Goal: Information Seeking & Learning: Learn about a topic

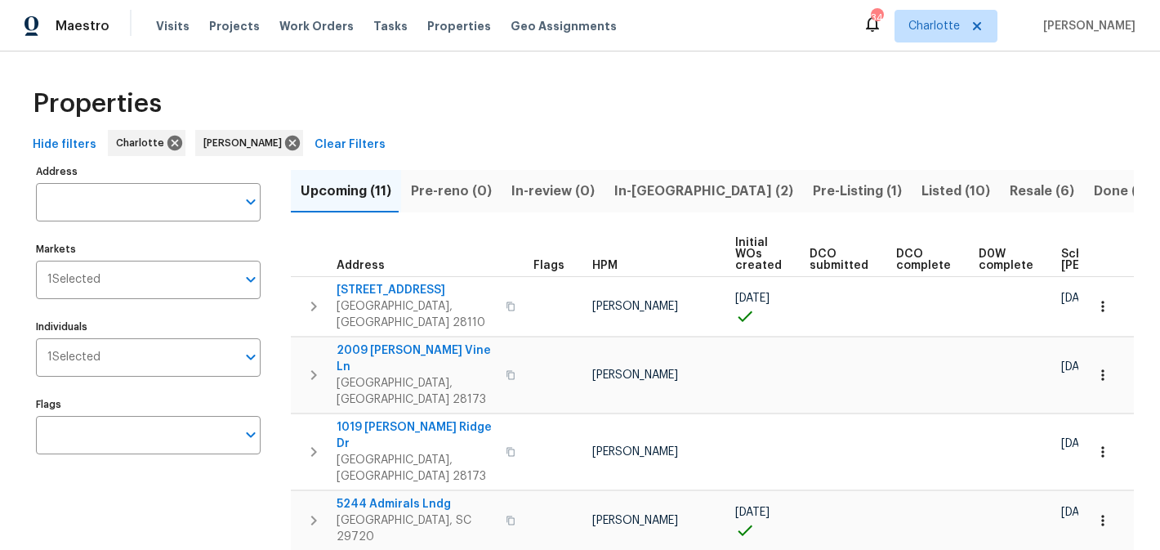
scroll to position [45, 0]
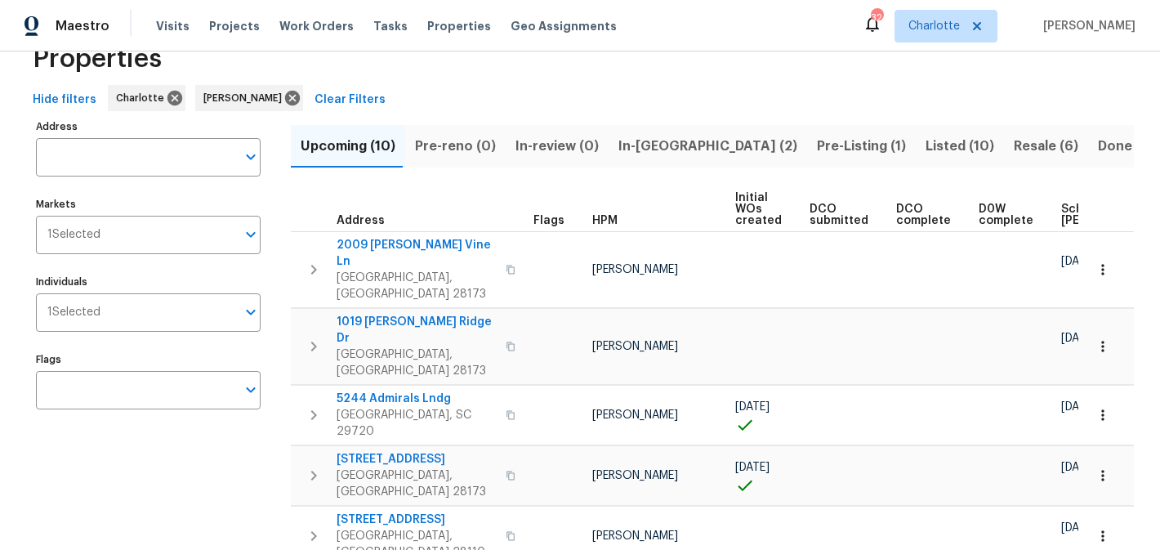
scroll to position [42, 0]
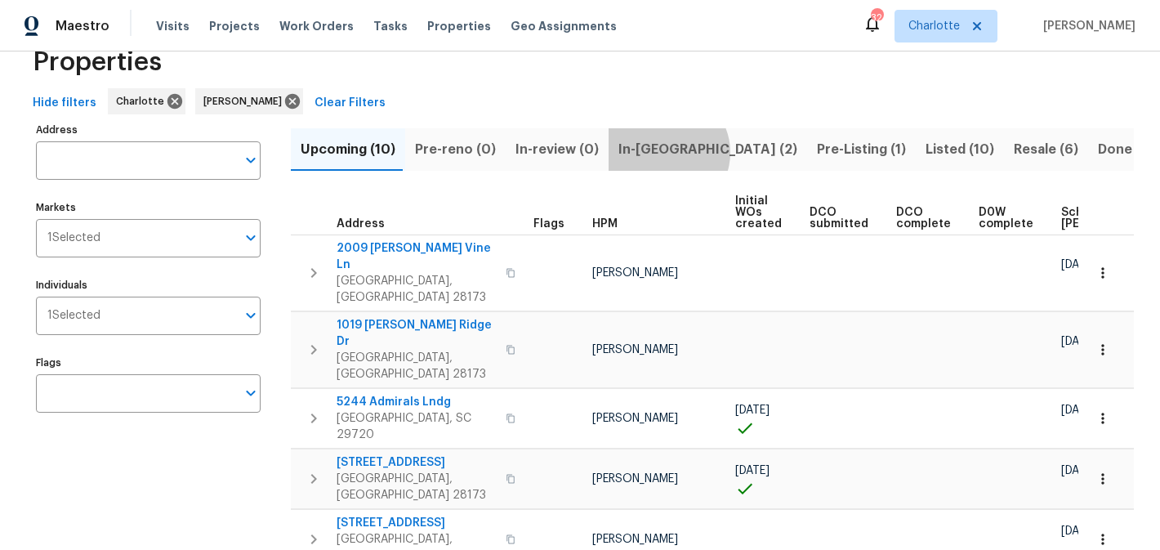
click at [656, 152] on span "In-[GEOGRAPHIC_DATA] (2)" at bounding box center [708, 149] width 179 height 23
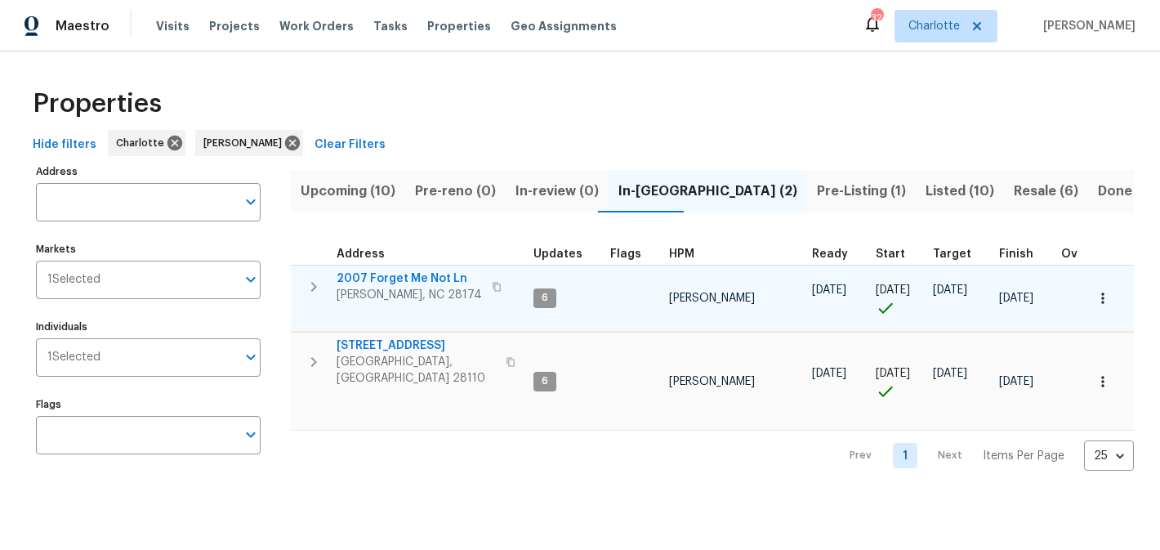
click at [395, 275] on span "2007 Forget Me Not Ln" at bounding box center [409, 278] width 145 height 16
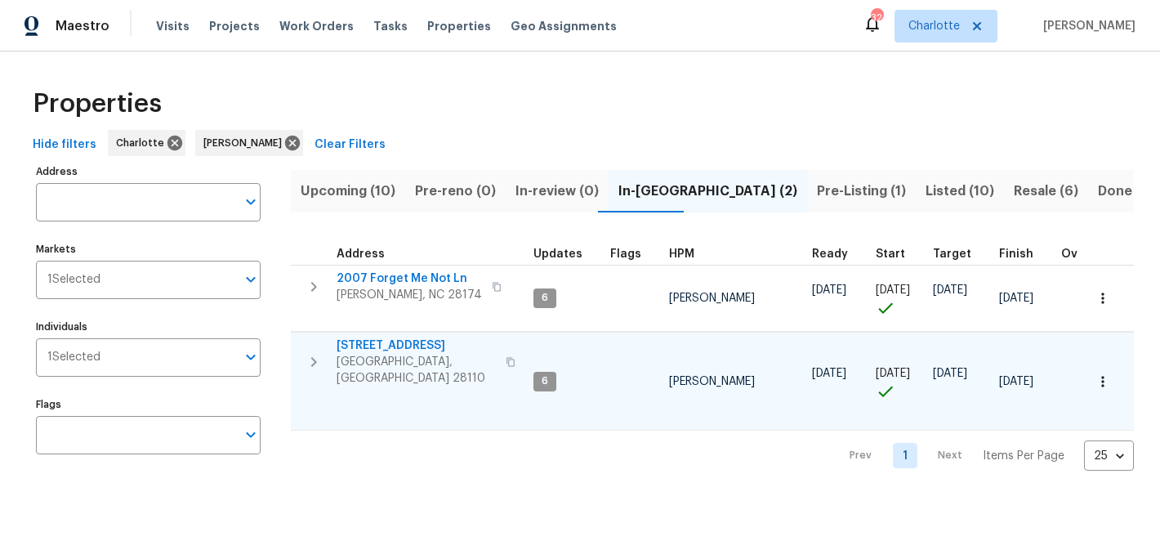
click at [369, 342] on span "2813 Faircroft Way" at bounding box center [416, 345] width 159 height 16
click at [817, 187] on span "Pre-Listing (1)" at bounding box center [861, 191] width 89 height 23
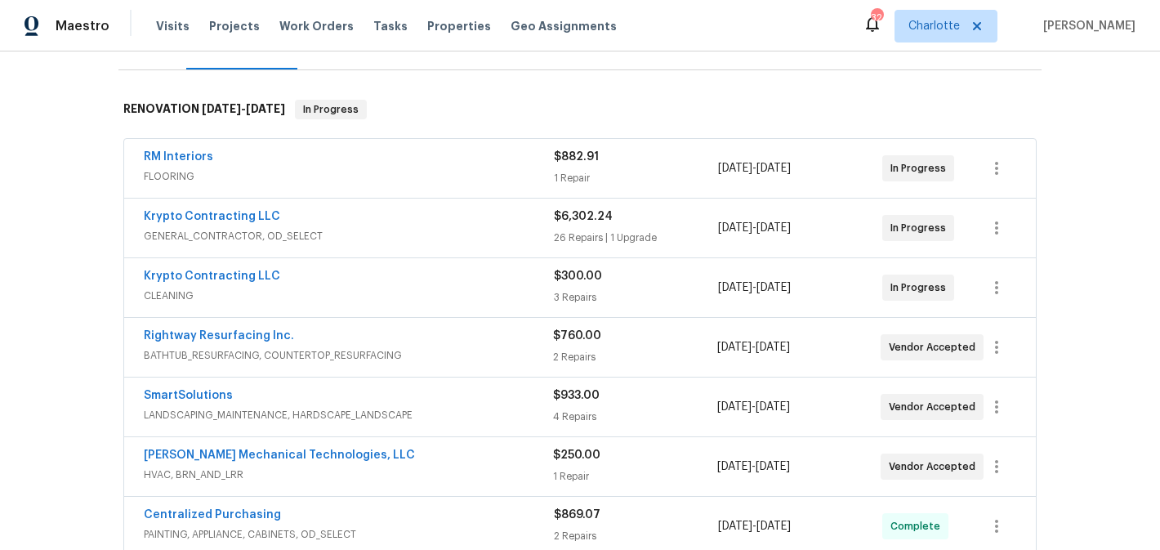
scroll to position [221, 0]
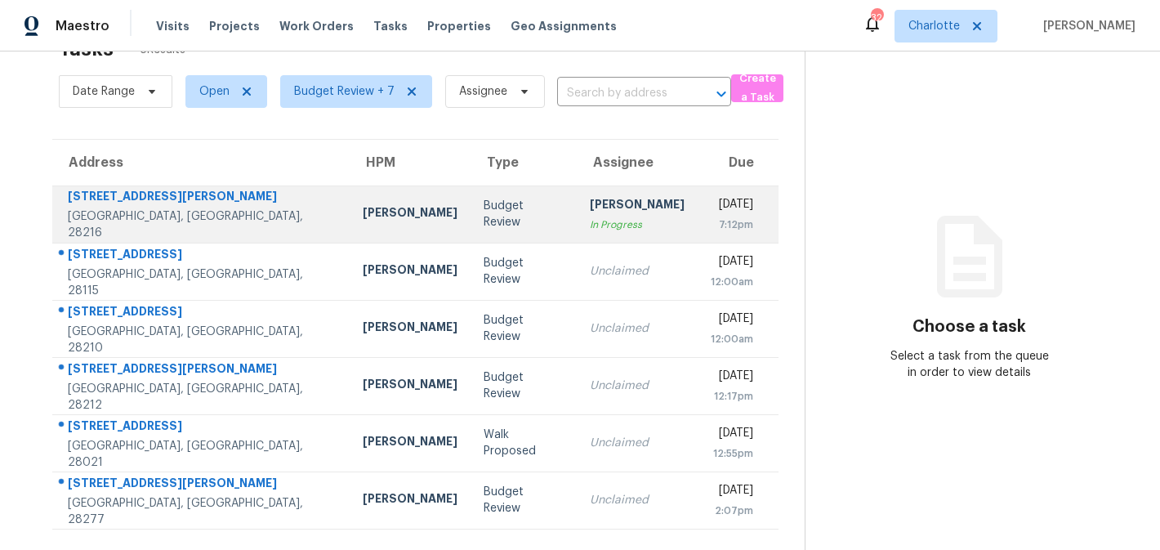
scroll to position [51, 0]
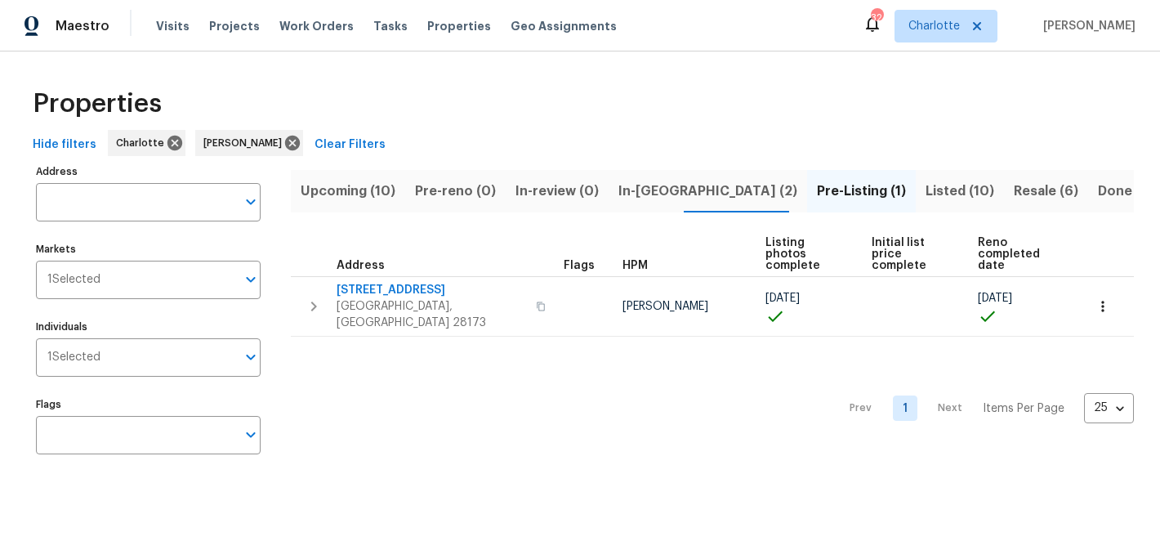
click at [356, 194] on span "Upcoming (10)" at bounding box center [348, 191] width 95 height 23
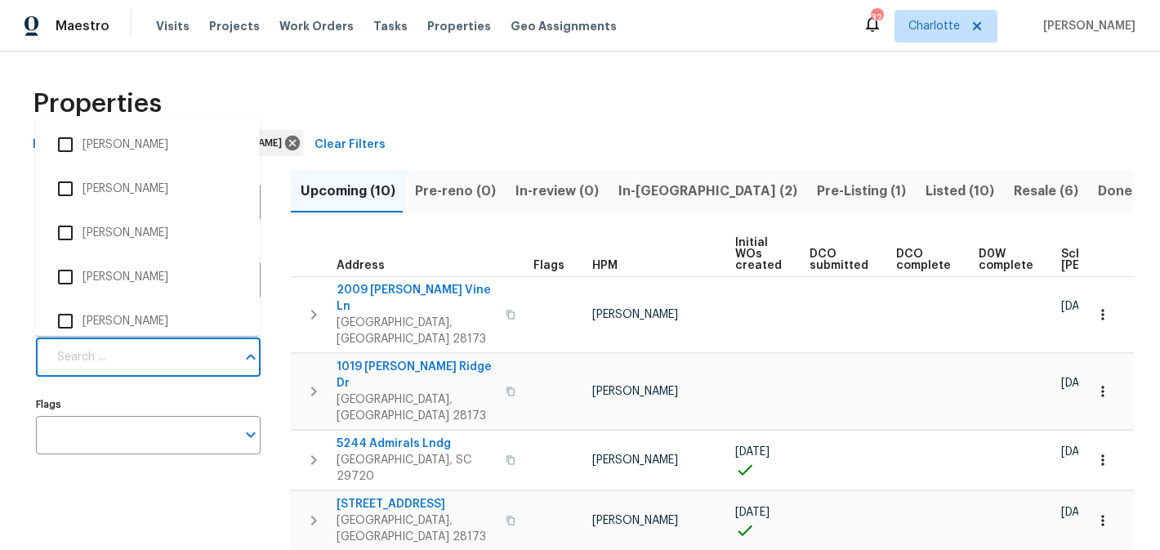
click at [136, 357] on input "Individuals" at bounding box center [141, 357] width 189 height 38
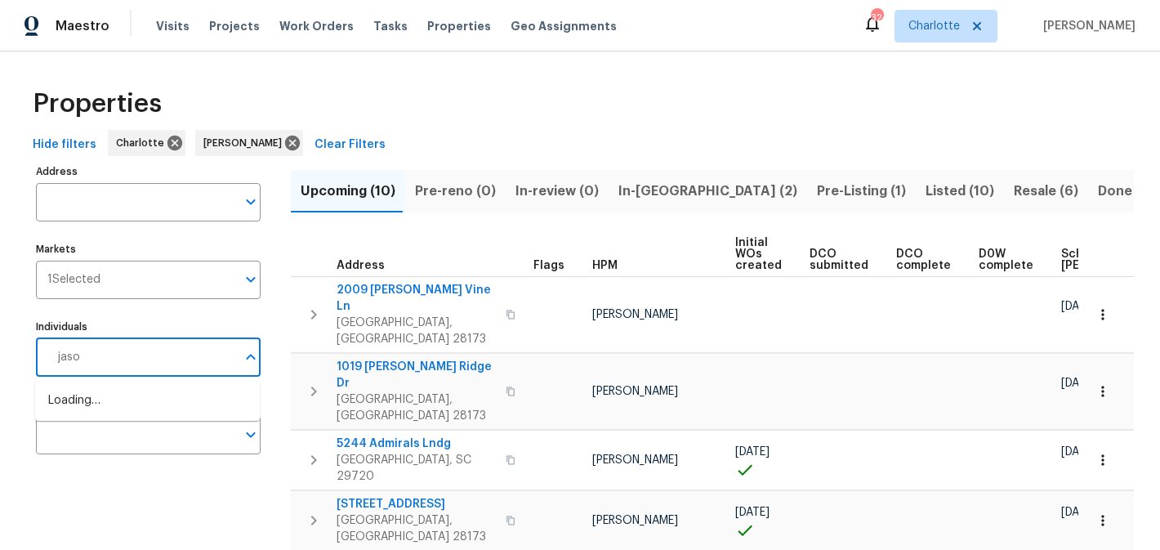
type input "jason"
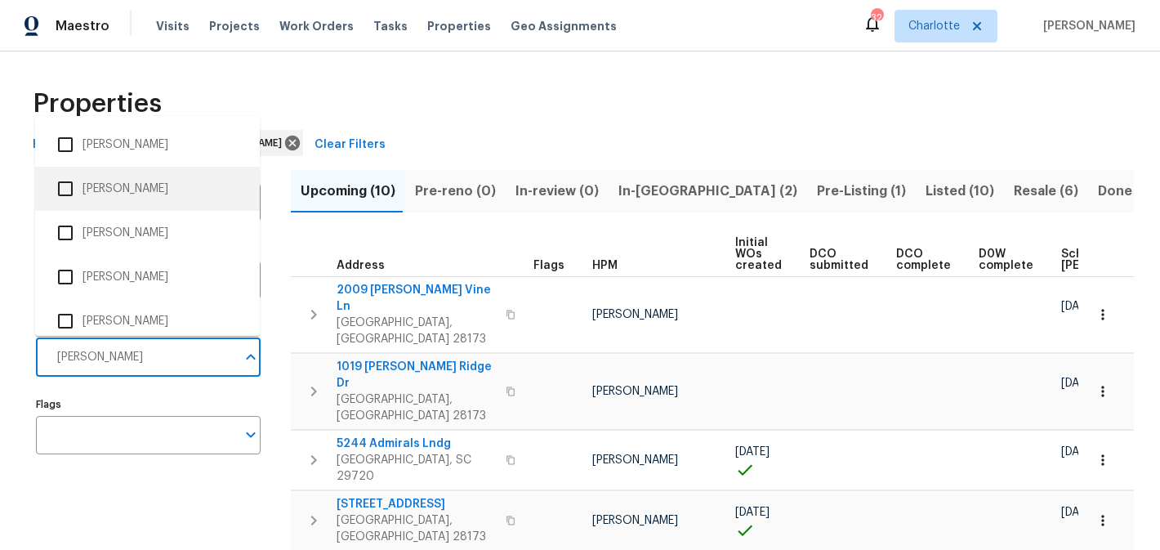
click at [143, 195] on li "[PERSON_NAME]" at bounding box center [147, 189] width 199 height 34
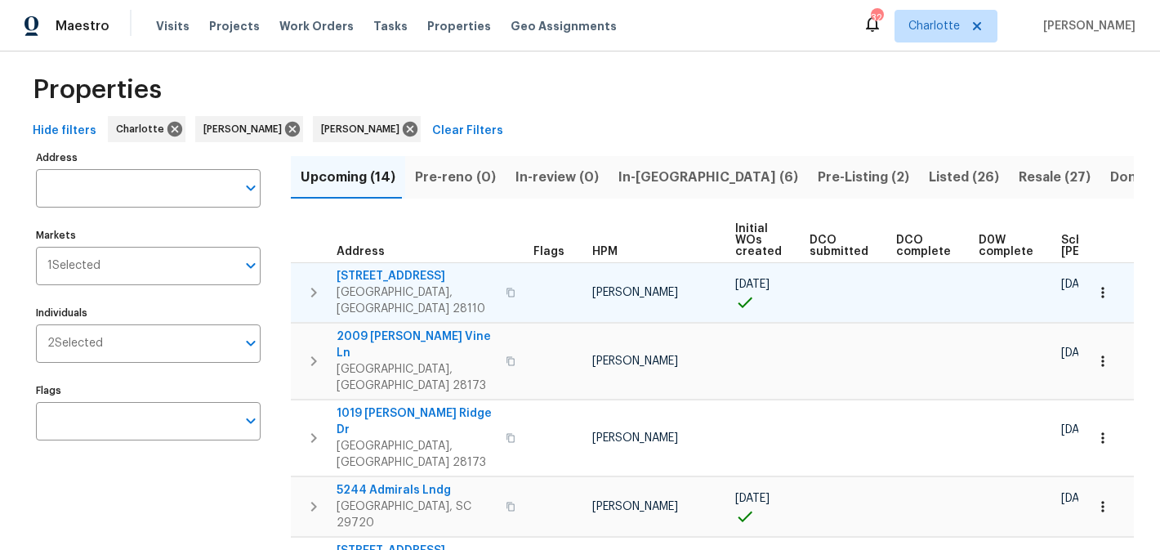
click at [353, 274] on span "2811 Iveywood Dr" at bounding box center [416, 276] width 159 height 16
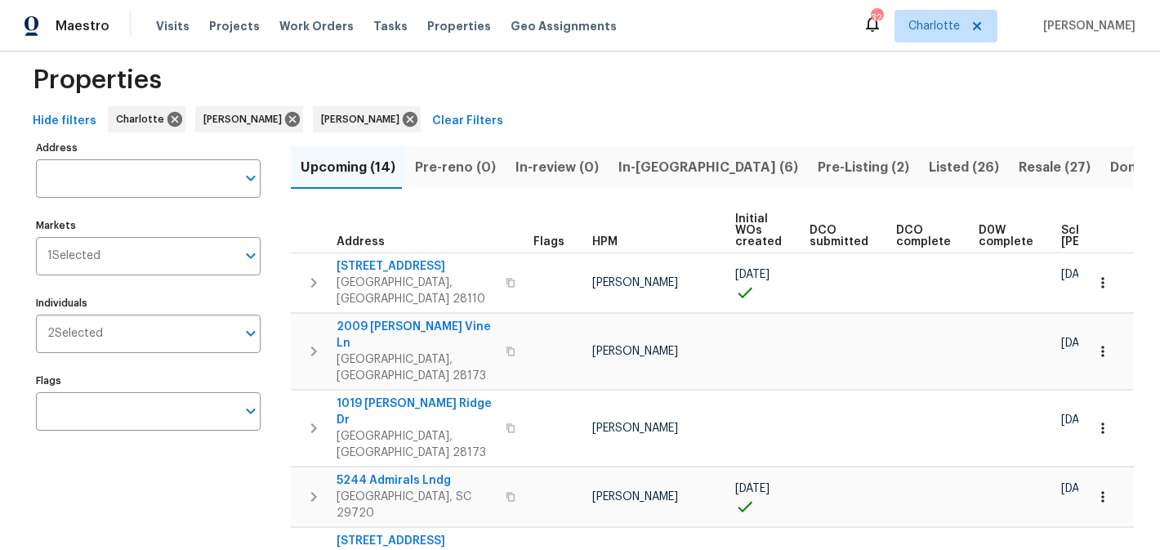
scroll to position [9, 0]
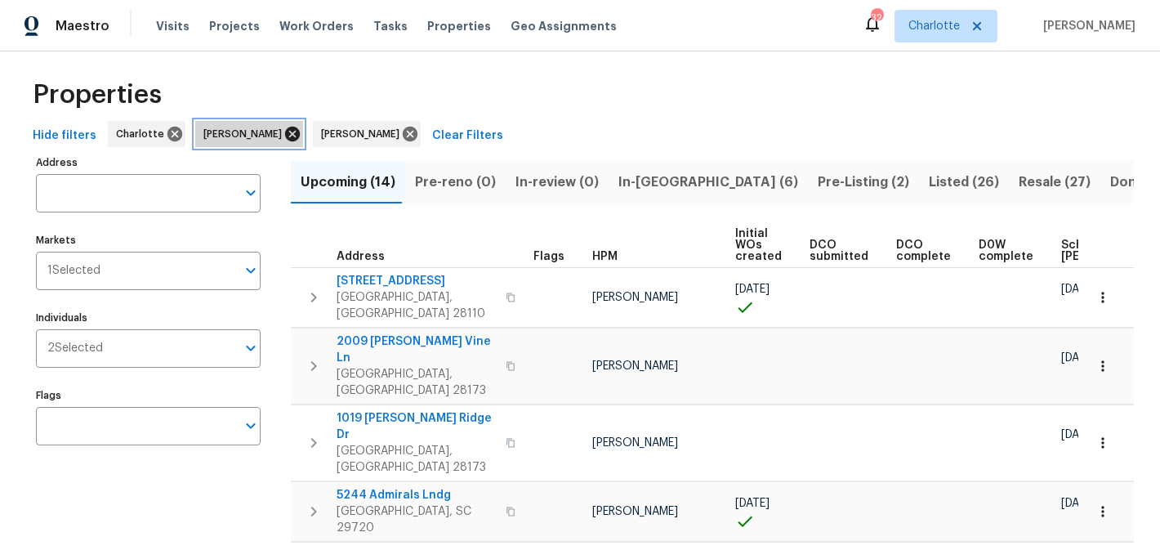
click at [284, 133] on icon at bounding box center [293, 134] width 18 height 18
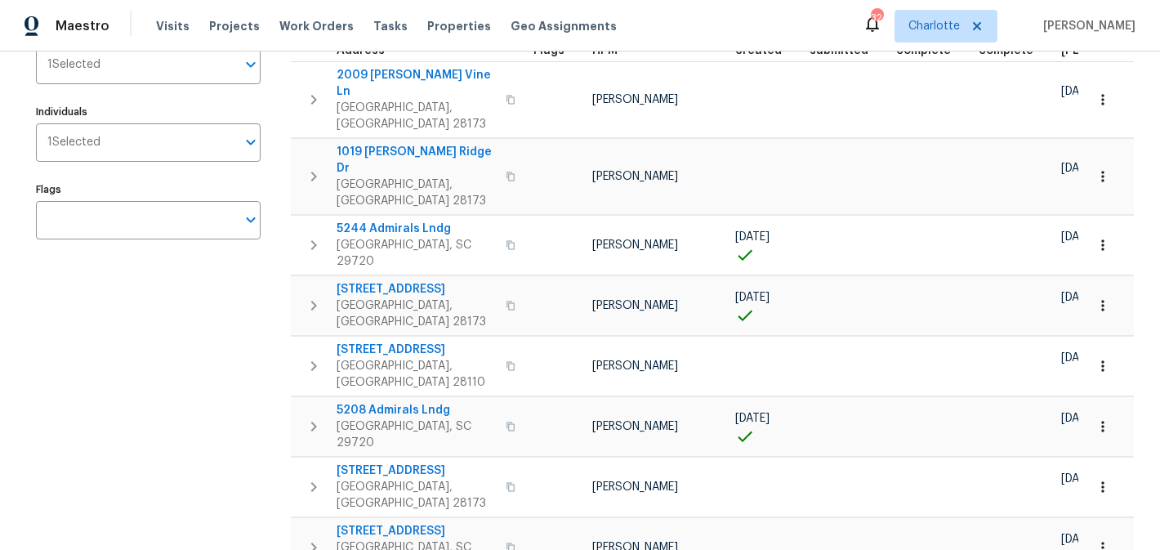
scroll to position [218, 0]
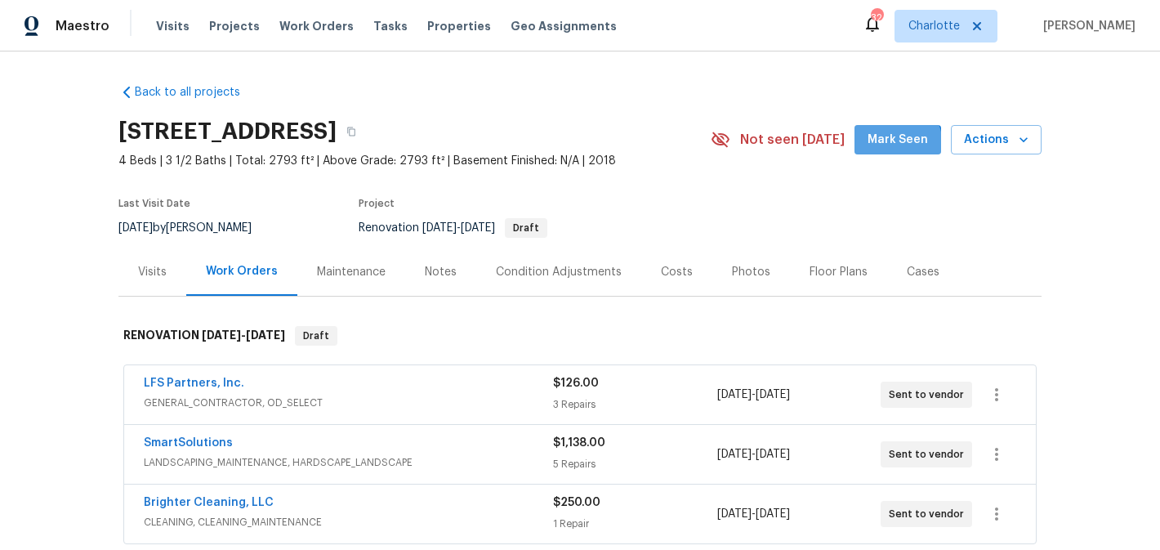
click at [891, 145] on span "Mark Seen" at bounding box center [898, 140] width 60 height 20
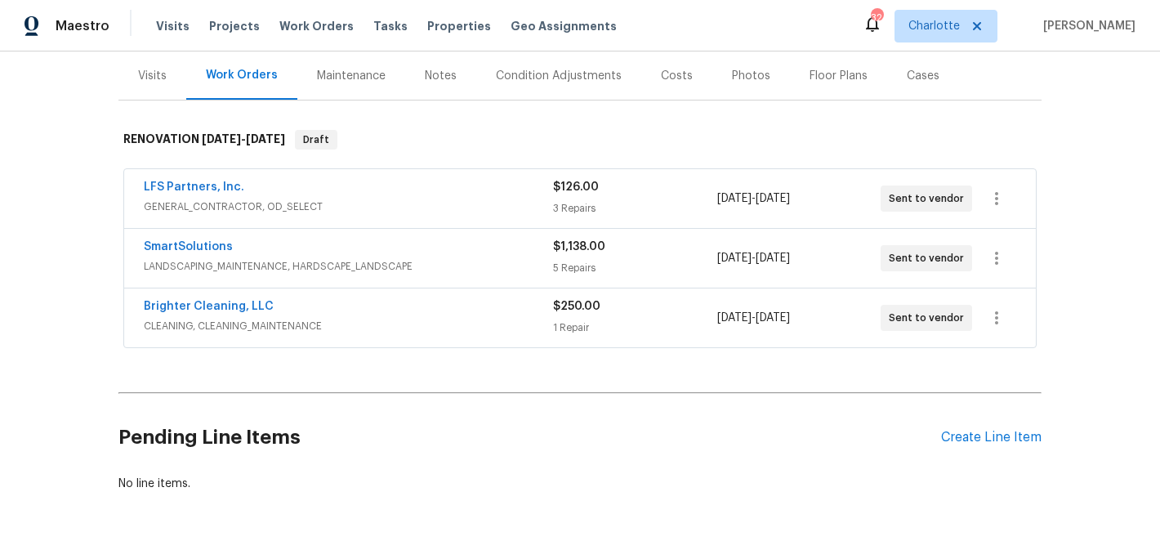
scroll to position [199, 0]
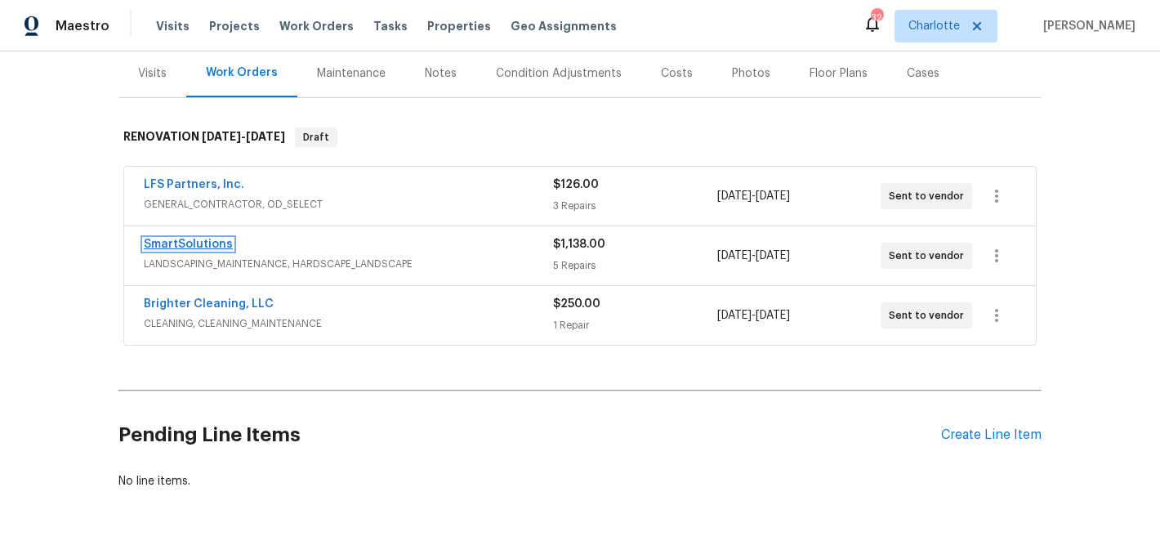
click at [191, 247] on link "SmartSolutions" at bounding box center [188, 244] width 89 height 11
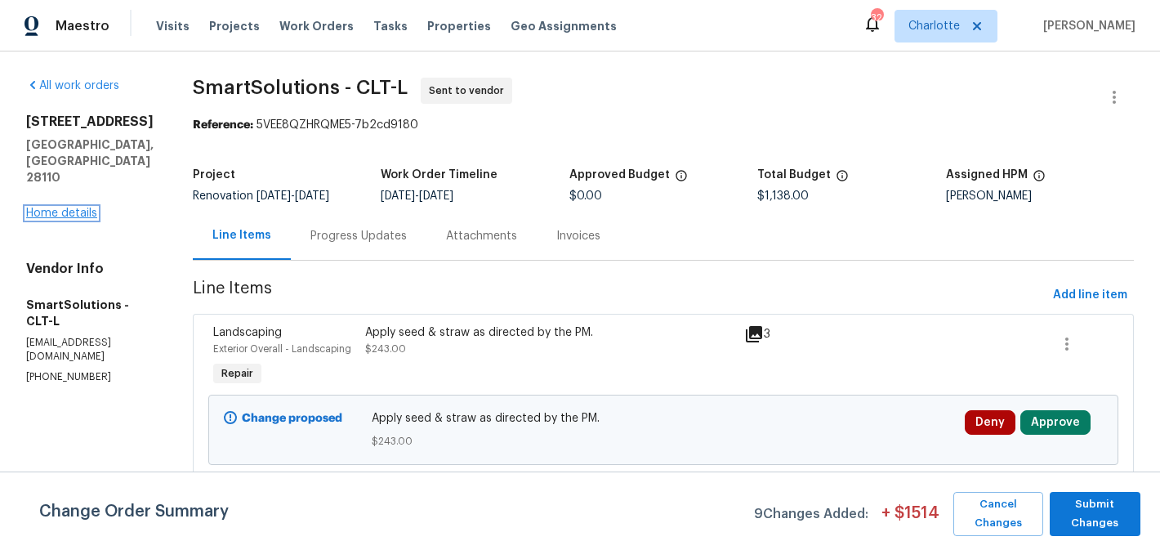
click at [57, 208] on link "Home details" at bounding box center [61, 213] width 71 height 11
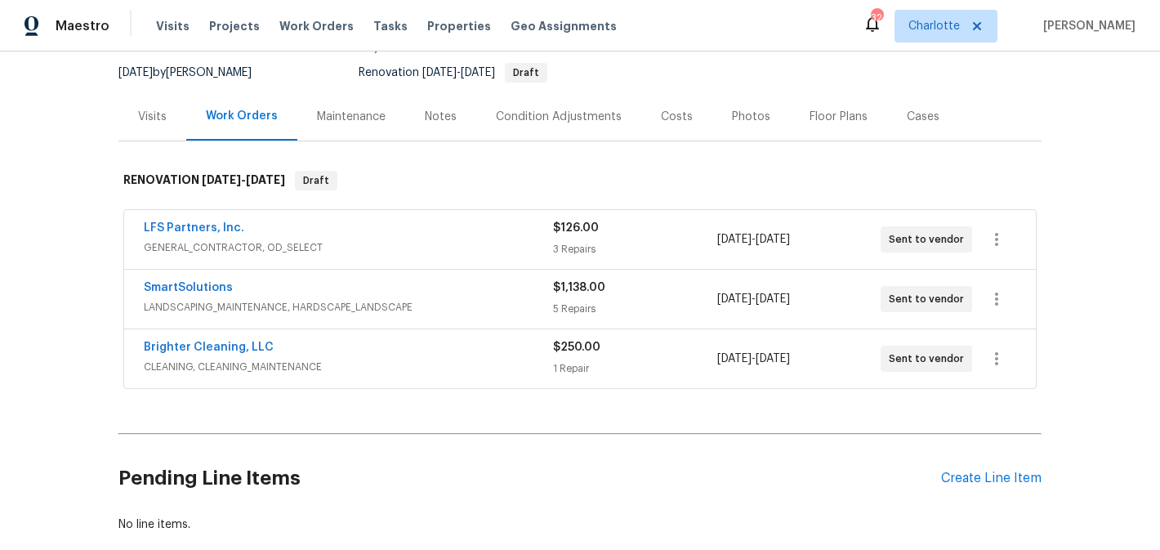
scroll to position [183, 0]
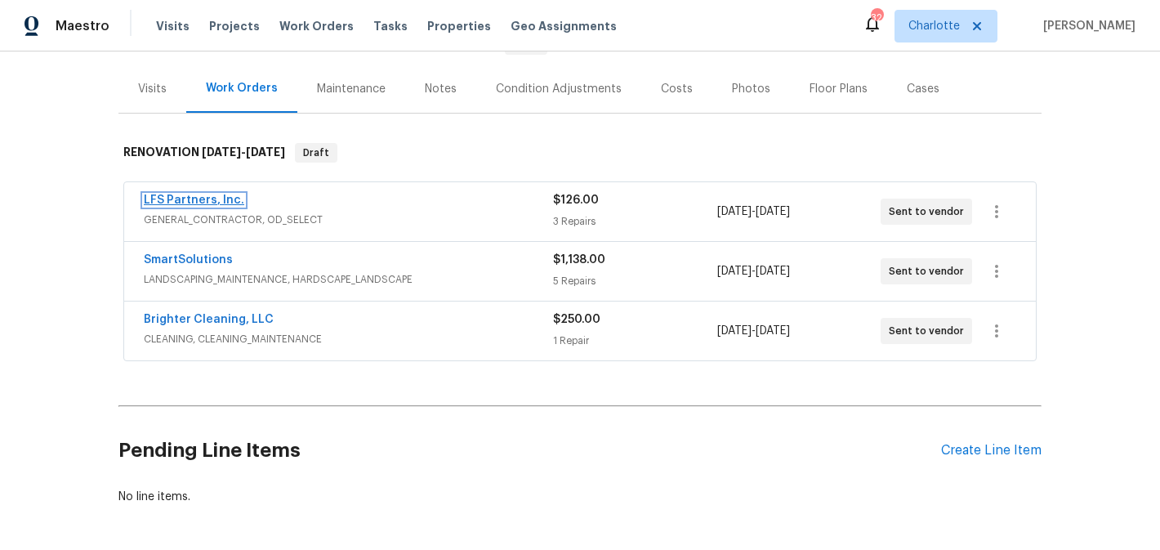
click at [193, 201] on link "LFS Partners, Inc." at bounding box center [194, 199] width 101 height 11
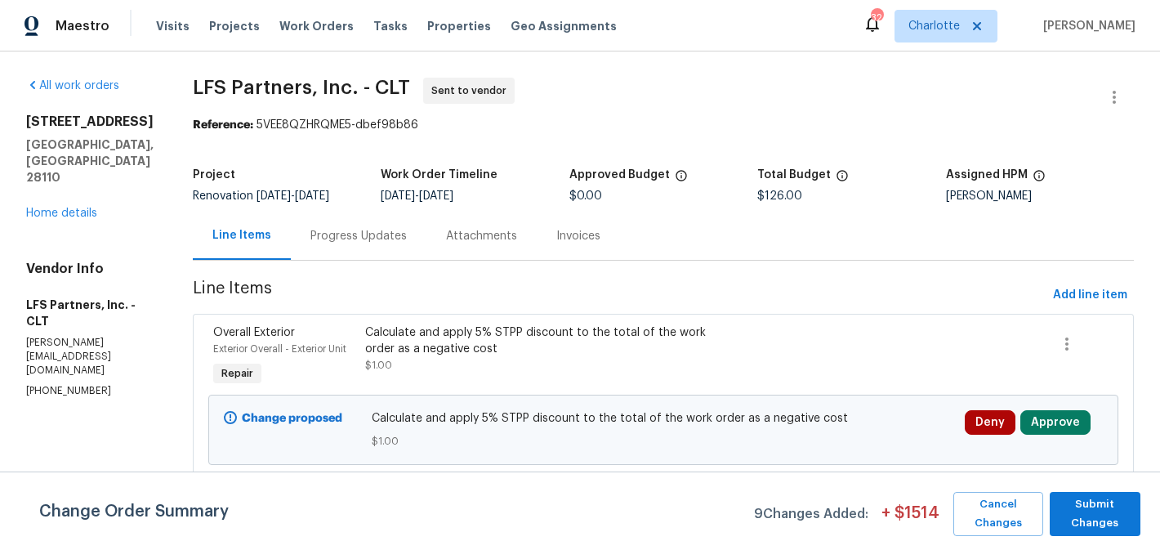
click at [56, 186] on div "[STREET_ADDRESS][PERSON_NAME] Home details" at bounding box center [89, 168] width 127 height 108
click at [56, 208] on link "Home details" at bounding box center [61, 213] width 71 height 11
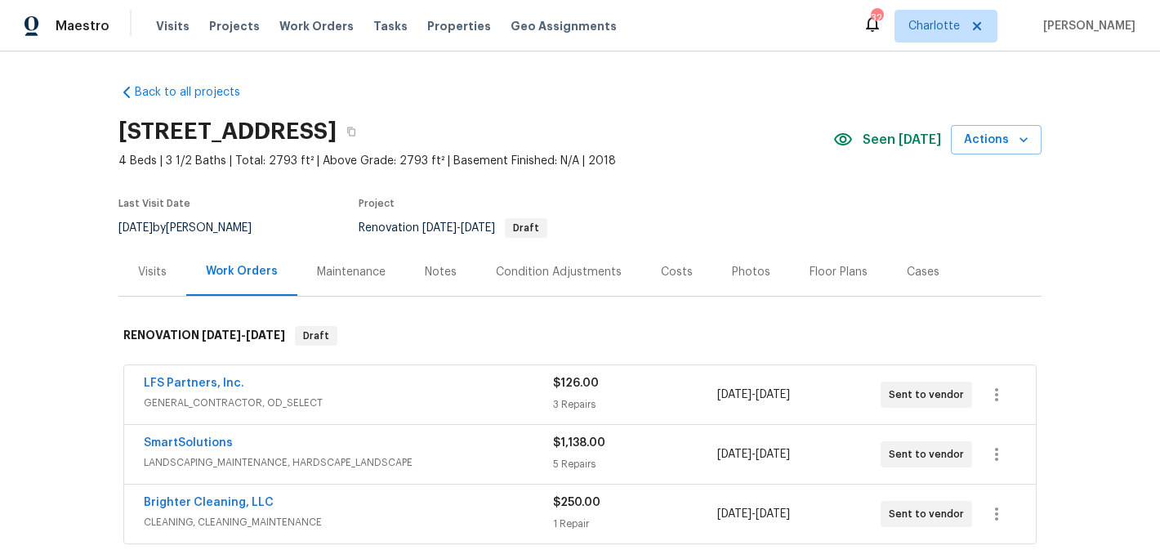
click at [425, 266] on div "Notes" at bounding box center [441, 272] width 32 height 16
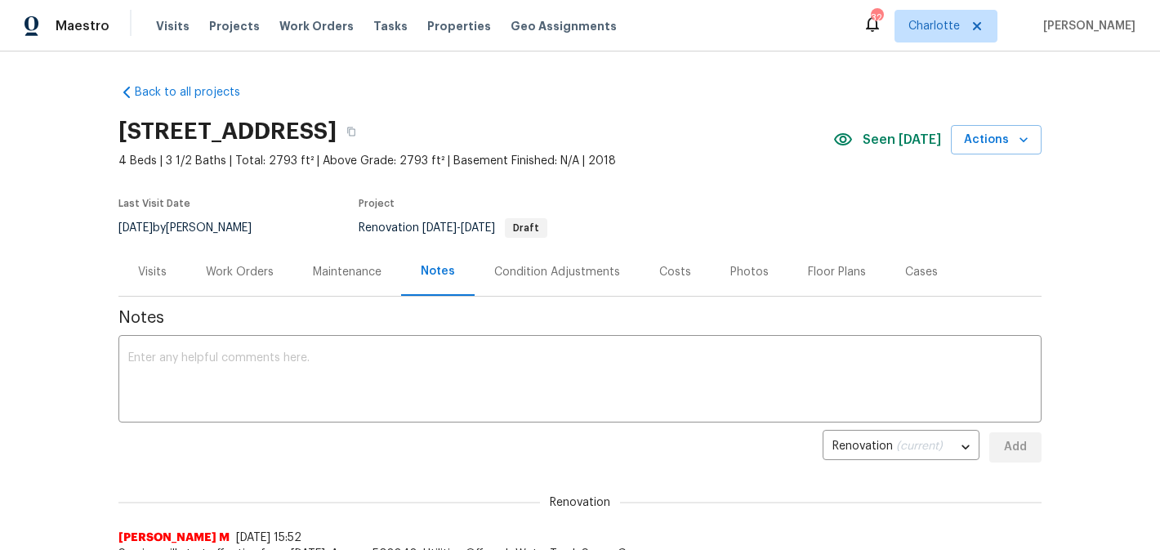
click at [566, 275] on div "Condition Adjustments" at bounding box center [557, 272] width 126 height 16
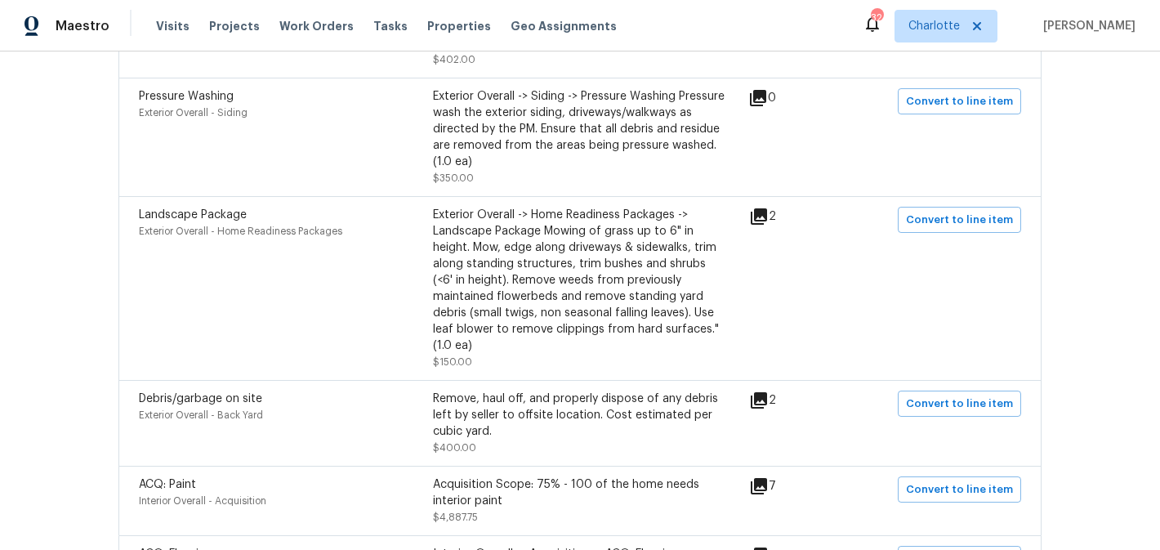
scroll to position [1173, 0]
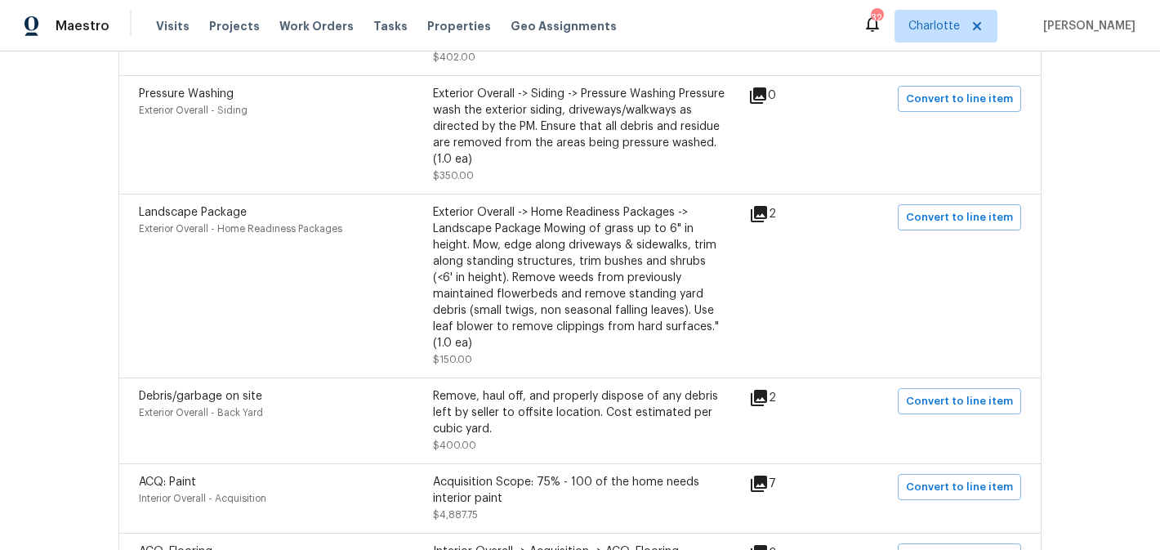
click at [766, 206] on icon at bounding box center [759, 214] width 16 height 16
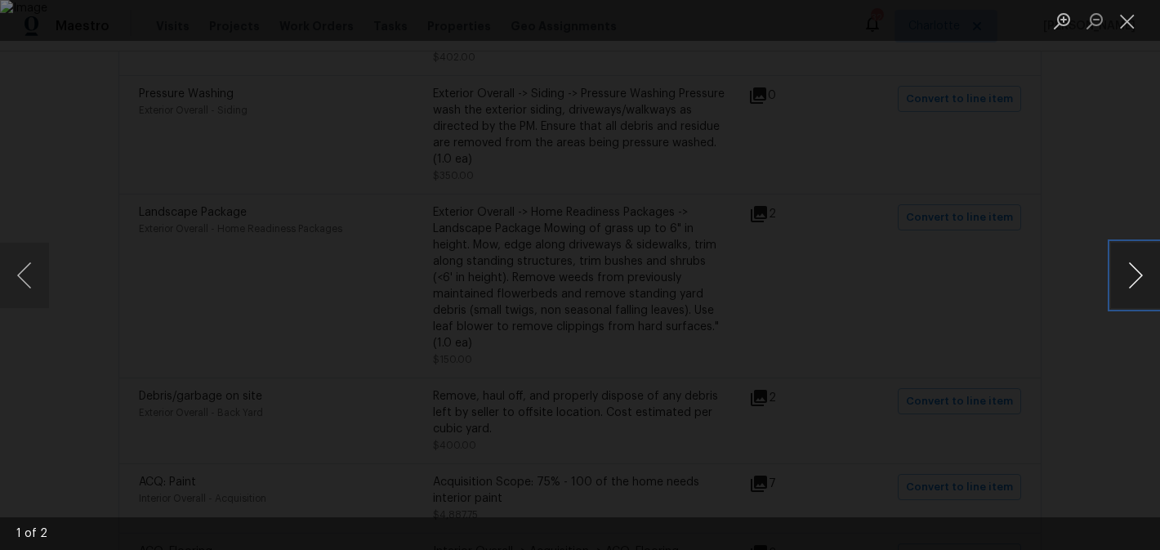
click at [1140, 265] on button "Next image" at bounding box center [1135, 275] width 49 height 65
click at [1138, 266] on button "Next image" at bounding box center [1135, 275] width 49 height 65
click at [1128, 24] on button "Close lightbox" at bounding box center [1127, 21] width 33 height 29
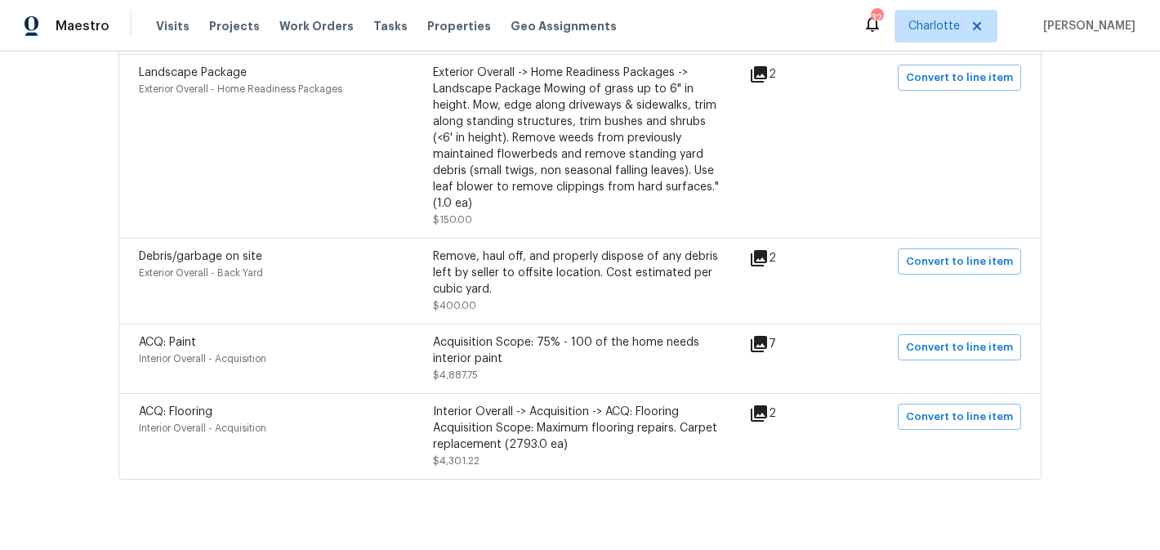
scroll to position [1314, 0]
click at [765, 248] on icon at bounding box center [759, 256] width 16 height 16
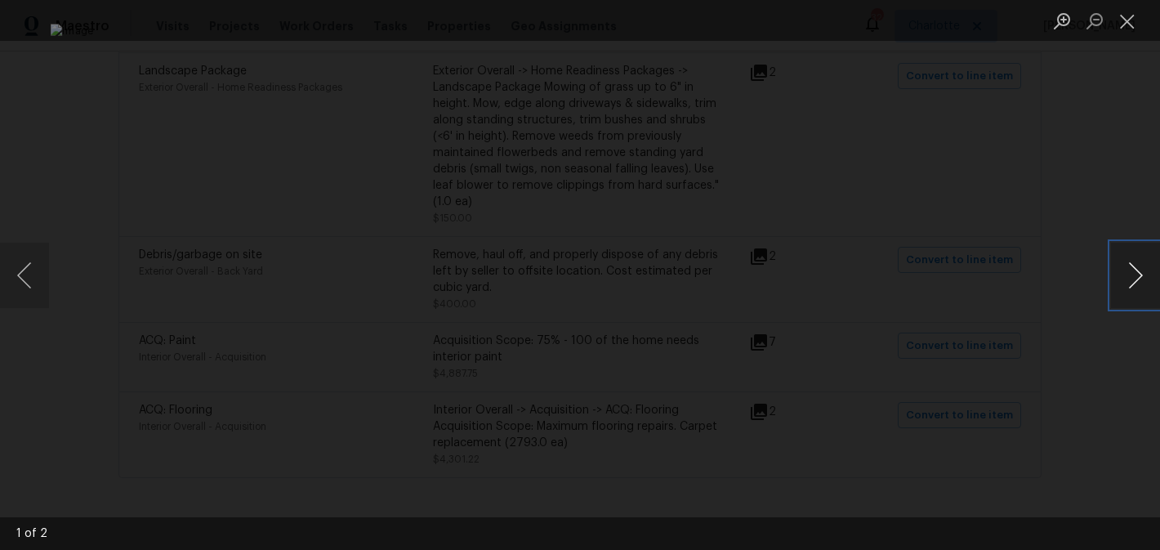
click at [1140, 270] on button "Next image" at bounding box center [1135, 275] width 49 height 65
click at [1139, 270] on button "Next image" at bounding box center [1135, 275] width 49 height 65
click at [1129, 29] on button "Close lightbox" at bounding box center [1127, 21] width 33 height 29
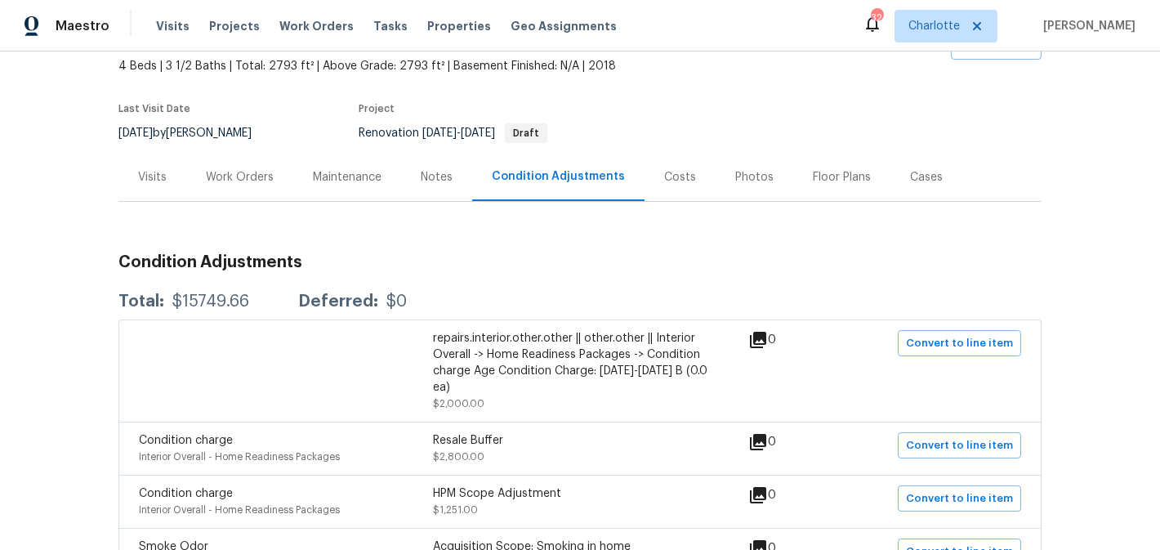
scroll to position [93, 0]
click at [440, 185] on div "Notes" at bounding box center [437, 179] width 32 height 16
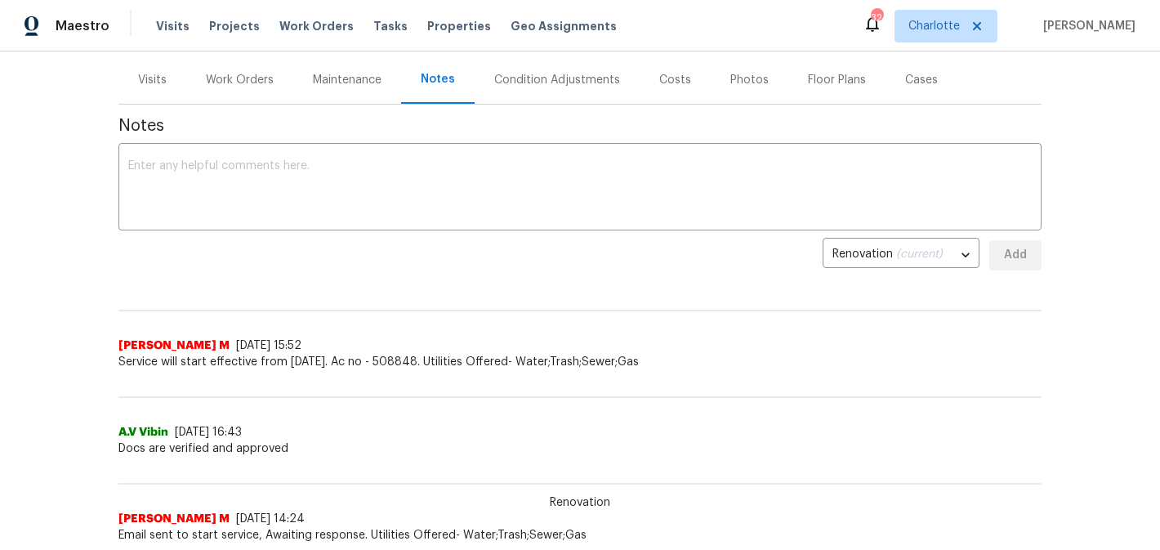
scroll to position [121, 0]
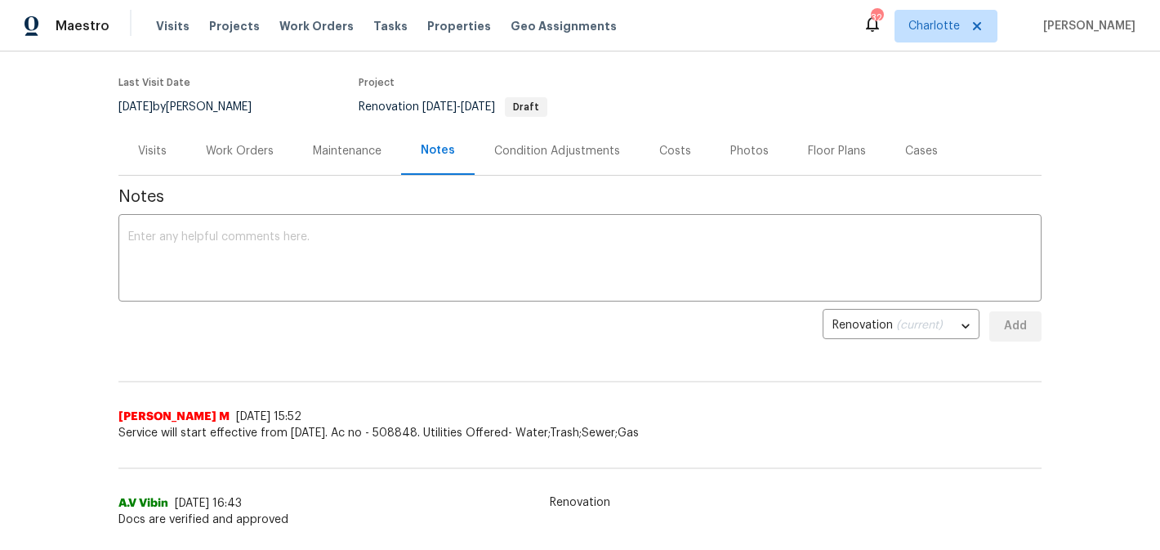
click at [324, 159] on div "Maintenance" at bounding box center [347, 151] width 108 height 48
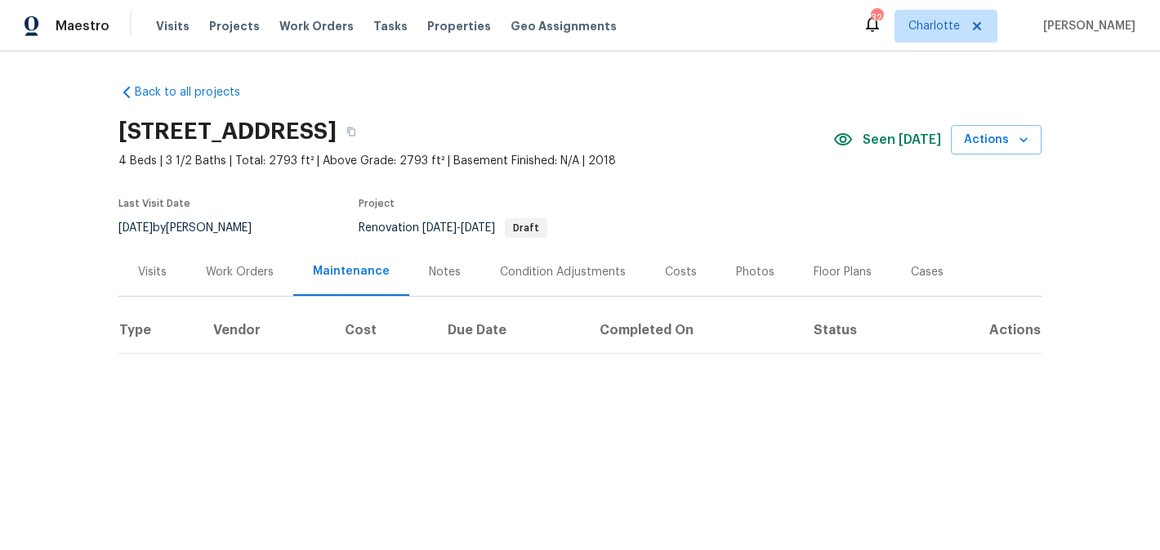
click at [213, 275] on div "Work Orders" at bounding box center [240, 272] width 68 height 16
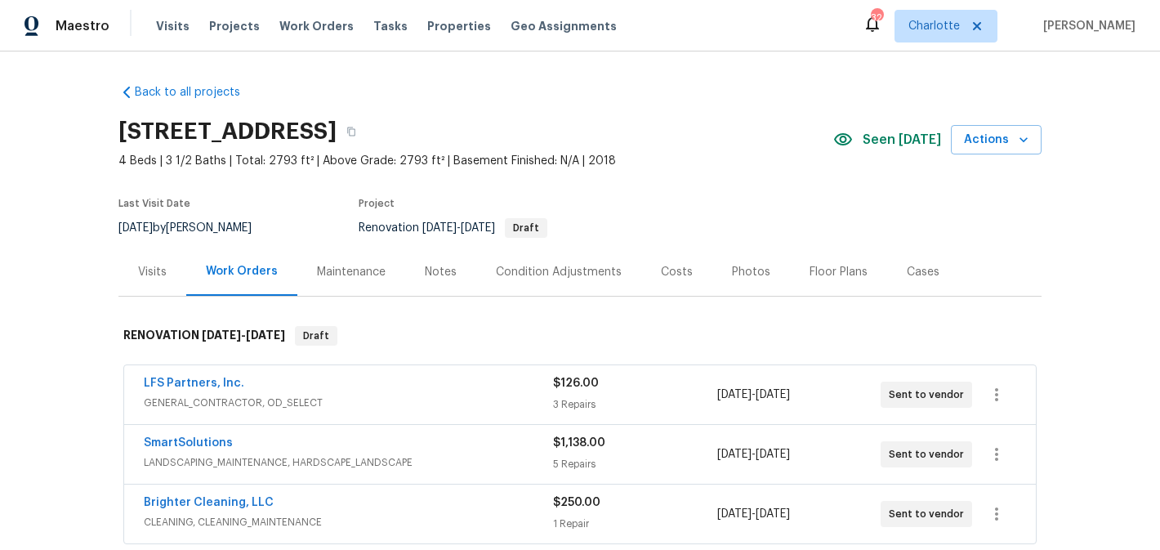
click at [668, 272] on div "Costs" at bounding box center [677, 272] width 32 height 16
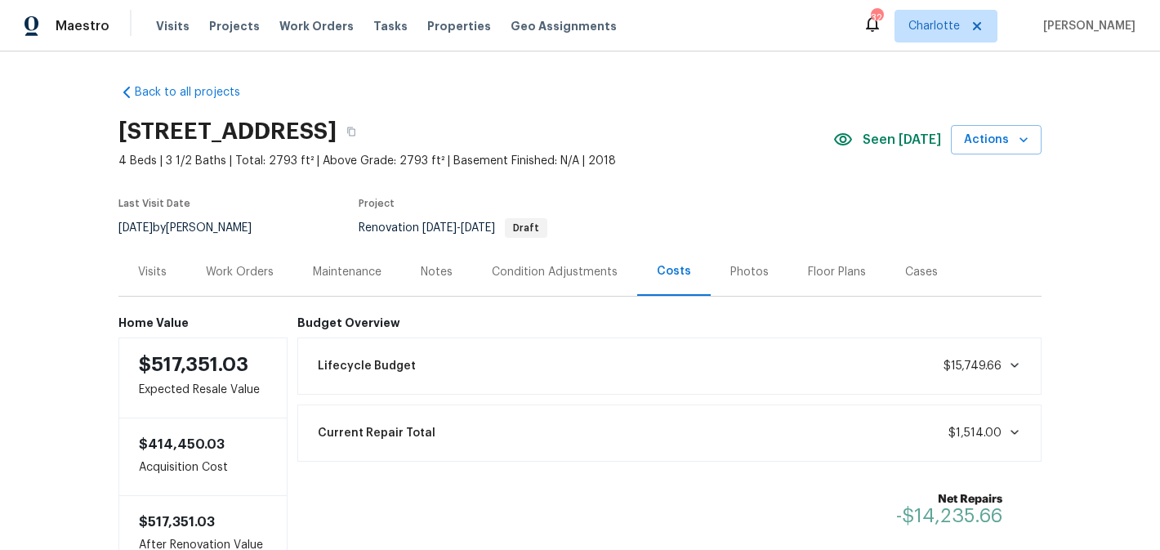
click at [748, 270] on div "Photos" at bounding box center [749, 272] width 38 height 16
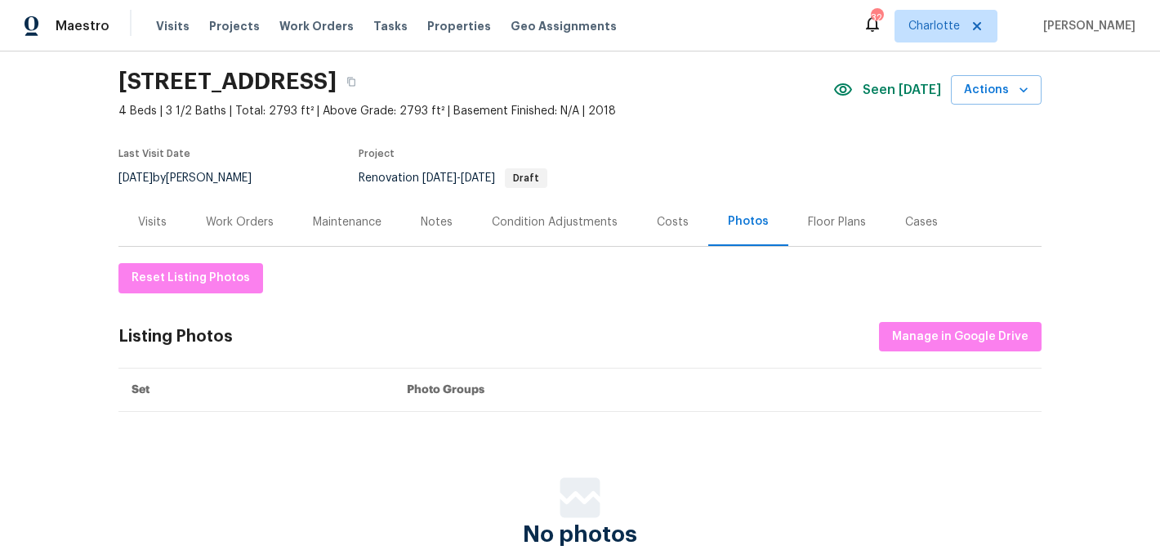
scroll to position [9, 0]
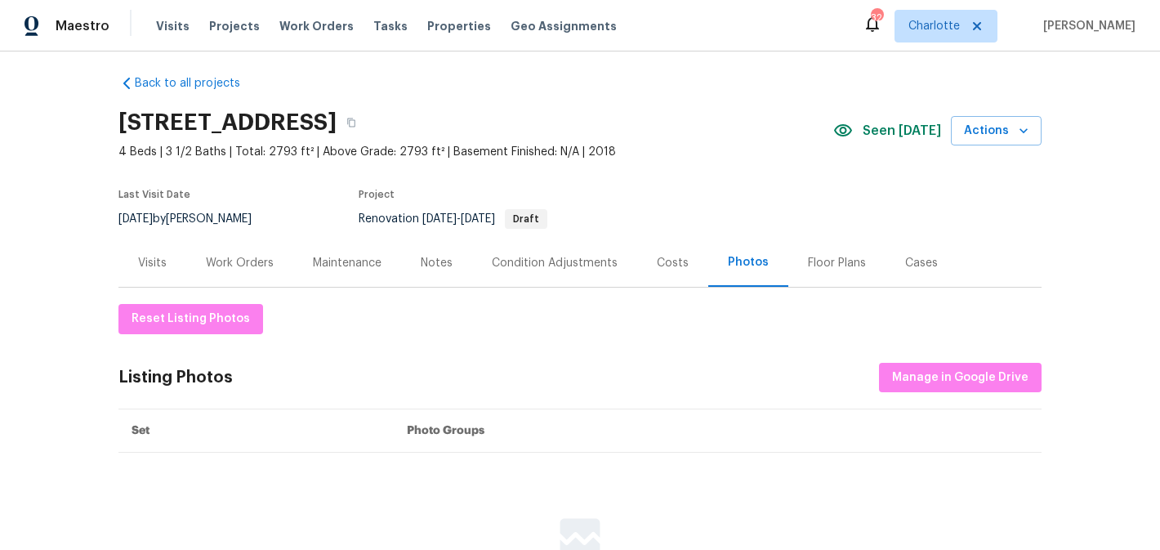
click at [798, 256] on div "Floor Plans" at bounding box center [836, 263] width 97 height 48
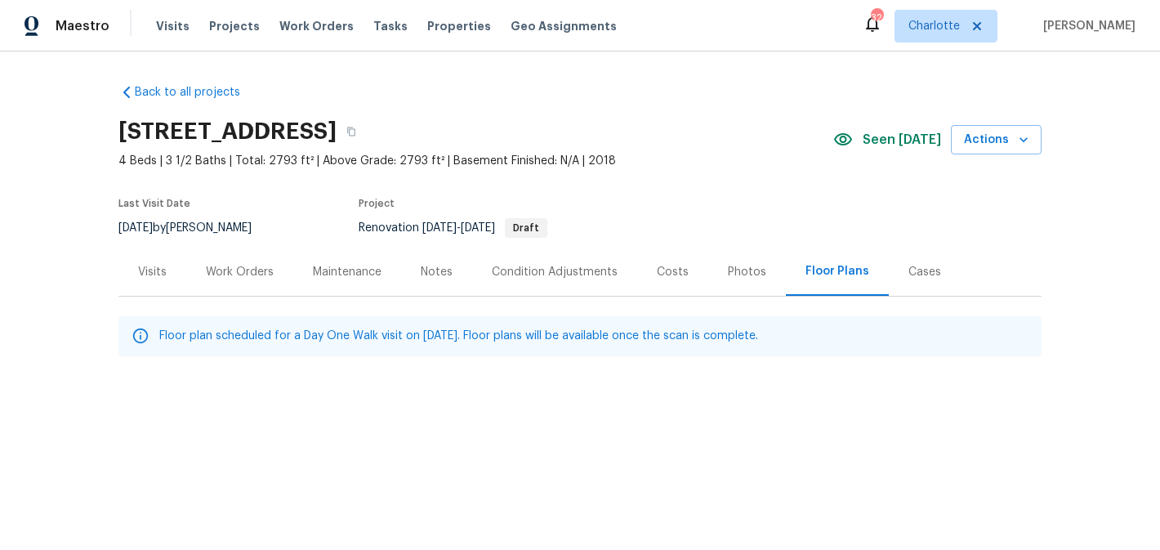
click at [146, 278] on div "Visits" at bounding box center [152, 272] width 29 height 16
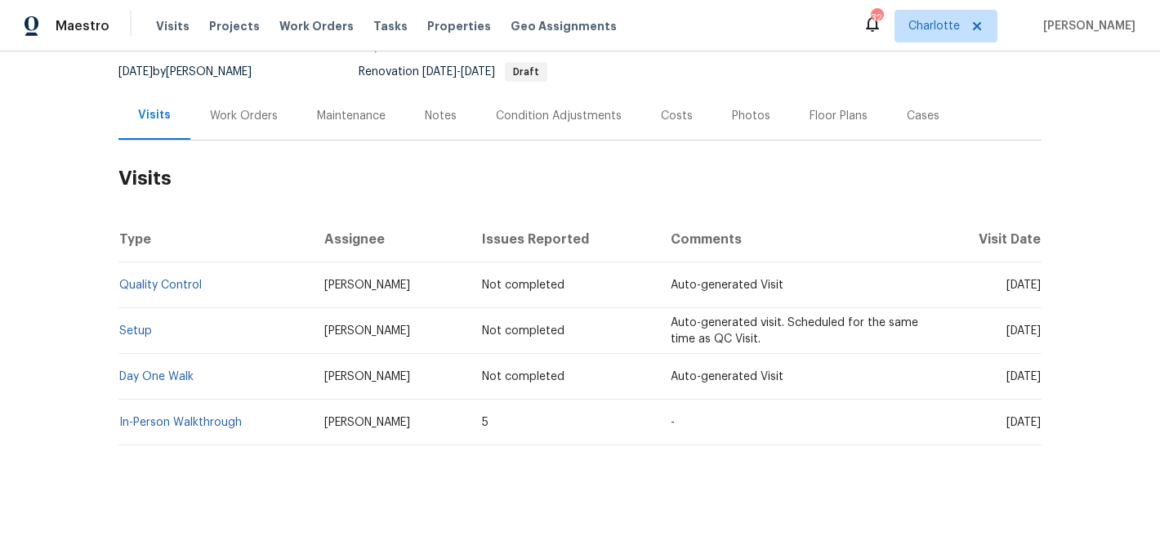
scroll to position [152, 0]
